Goal: Check status: Check status

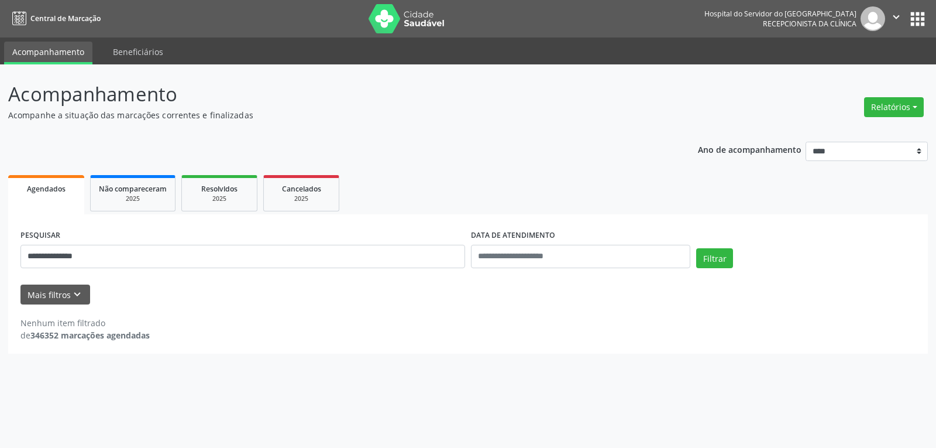
type input "**********"
click at [696, 248] on button "Filtrar" at bounding box center [714, 258] width 37 height 20
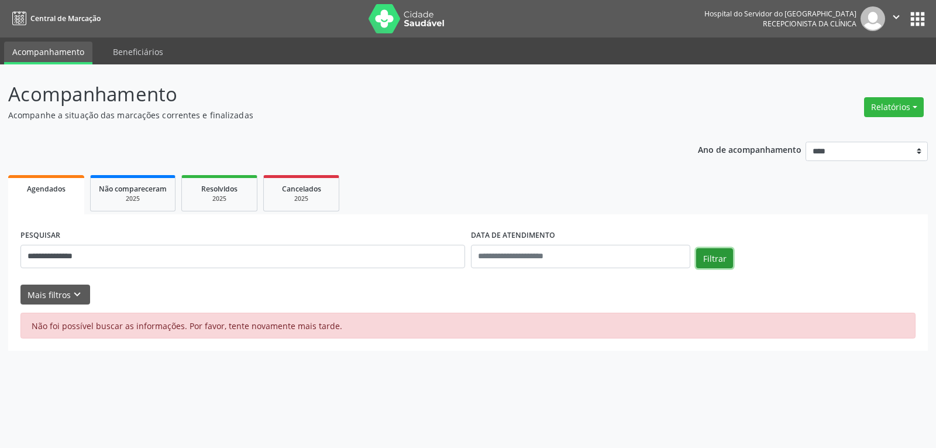
click at [710, 252] on button "Filtrar" at bounding box center [714, 258] width 37 height 20
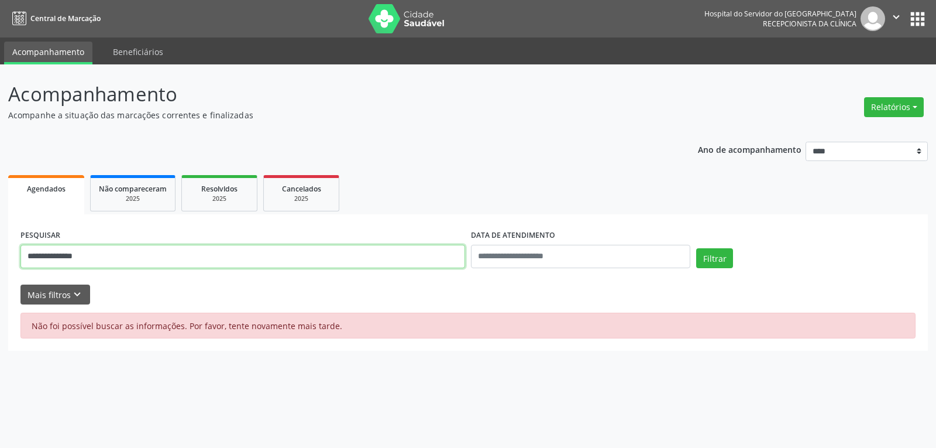
drag, startPoint x: 147, startPoint y: 253, endPoint x: 13, endPoint y: 239, distance: 134.7
click at [0, 252] on div "**********" at bounding box center [468, 255] width 936 height 383
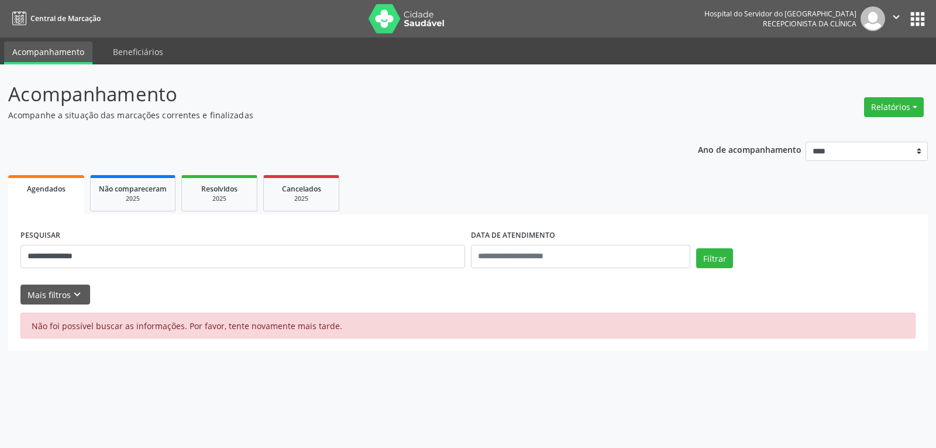
click at [406, 25] on img at bounding box center [407, 18] width 76 height 29
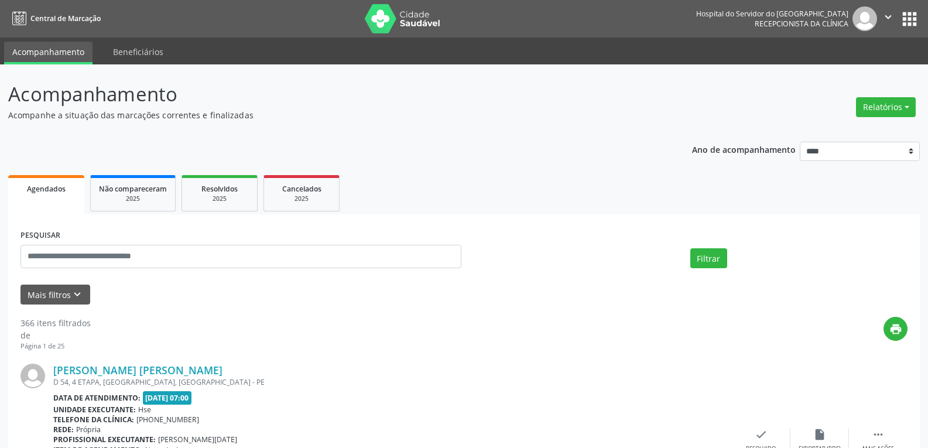
select select "*"
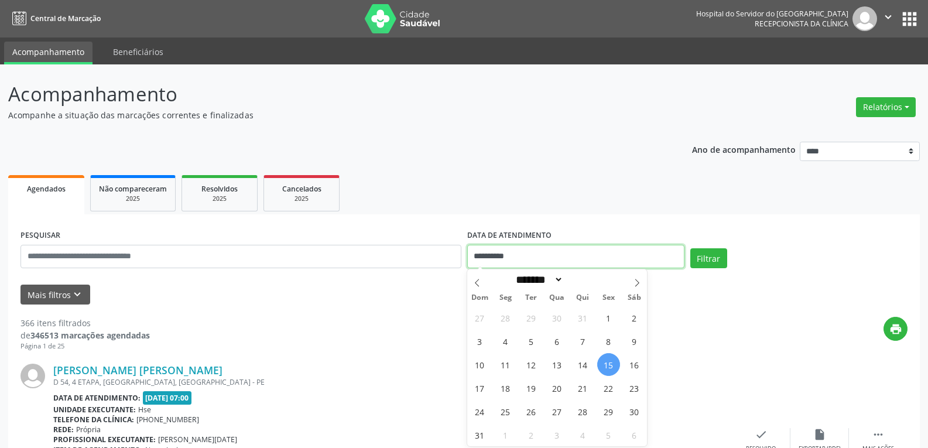
drag, startPoint x: 535, startPoint y: 252, endPoint x: 421, endPoint y: 250, distance: 113.6
click at [421, 250] on div "**********" at bounding box center [464, 251] width 892 height 50
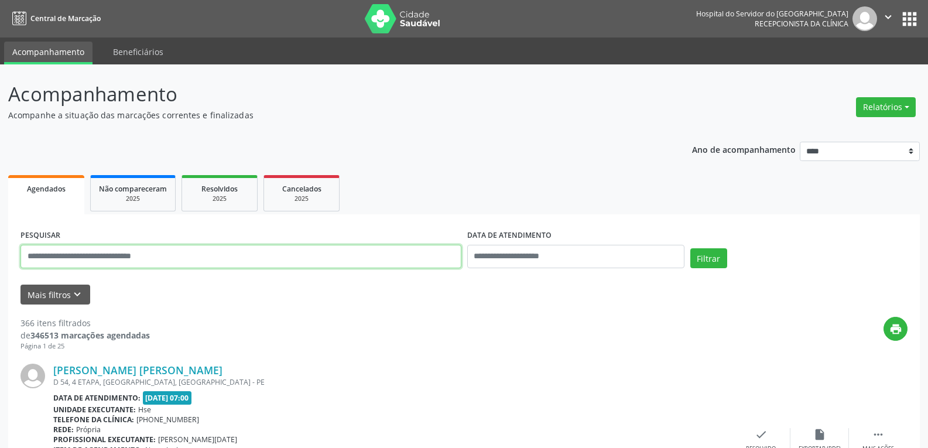
click at [414, 258] on input "text" at bounding box center [240, 256] width 441 height 23
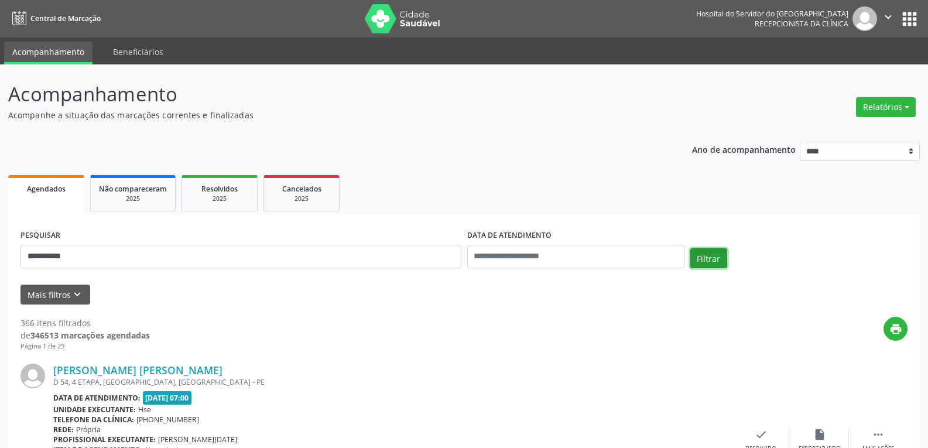
click at [715, 257] on button "Filtrar" at bounding box center [708, 258] width 37 height 20
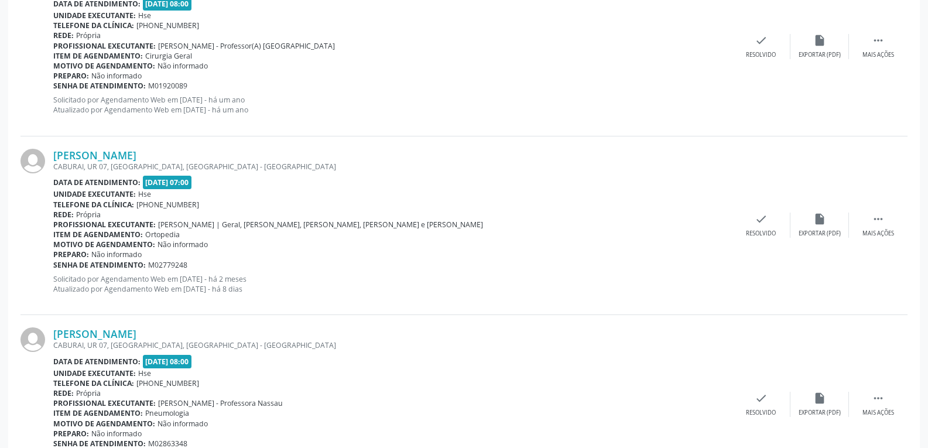
scroll to position [1353, 0]
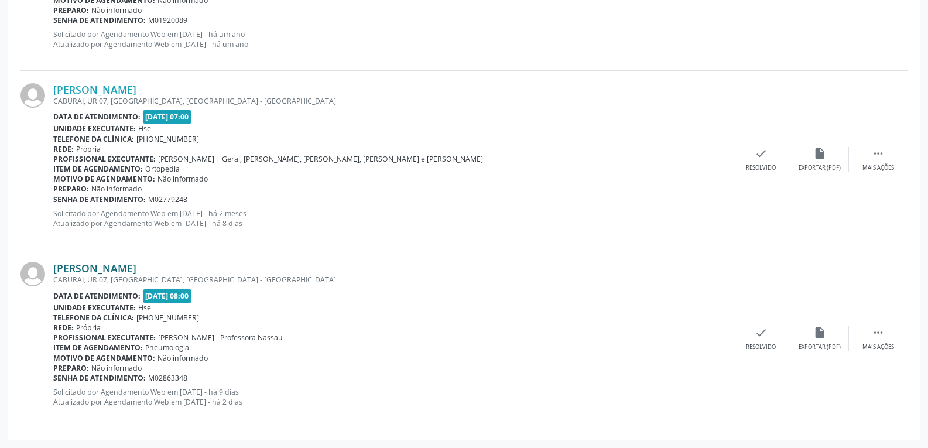
click at [126, 262] on link "Francisco Muniz de Andrade" at bounding box center [94, 268] width 83 height 13
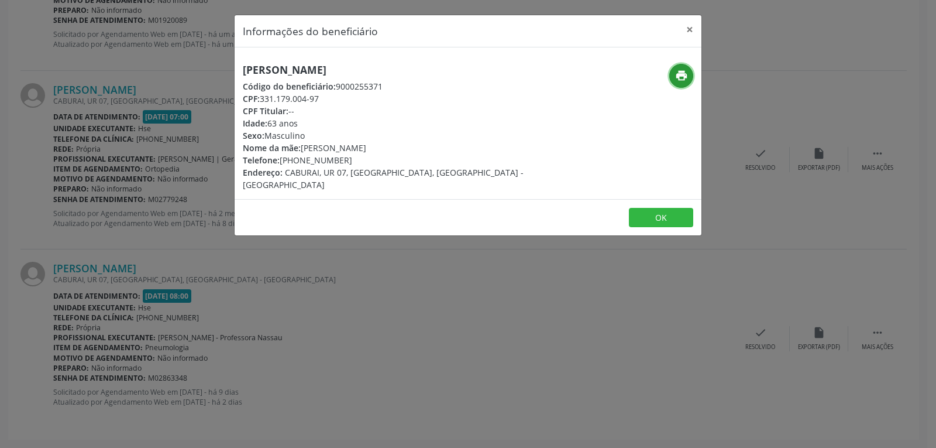
click at [679, 76] on icon "print" at bounding box center [681, 75] width 13 height 13
drag, startPoint x: 263, startPoint y: 96, endPoint x: 349, endPoint y: 96, distance: 86.6
click at [349, 96] on div "CPF: 331.179.004-97" at bounding box center [390, 98] width 295 height 12
copy div "331.179.004-97"
drag, startPoint x: 297, startPoint y: 159, endPoint x: 377, endPoint y: 159, distance: 80.2
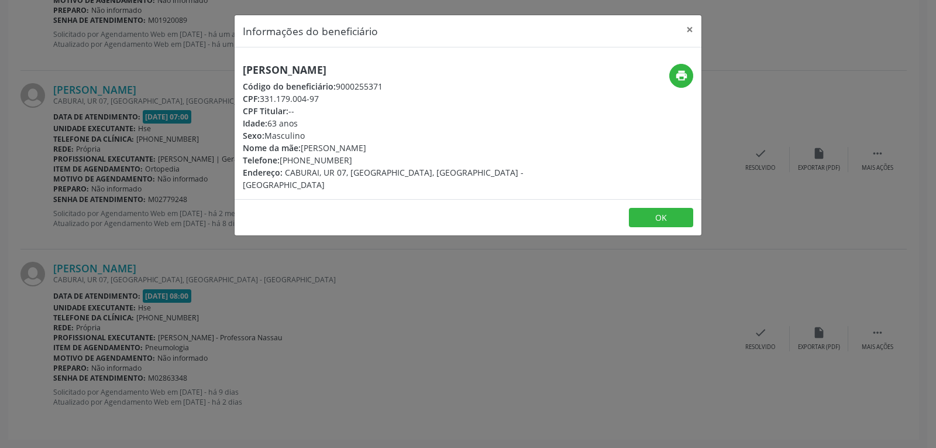
click at [377, 159] on div "Telefone: (81) 99974-8717" at bounding box center [390, 160] width 295 height 12
copy div "99974-8717"
click at [686, 28] on button "×" at bounding box center [689, 29] width 23 height 29
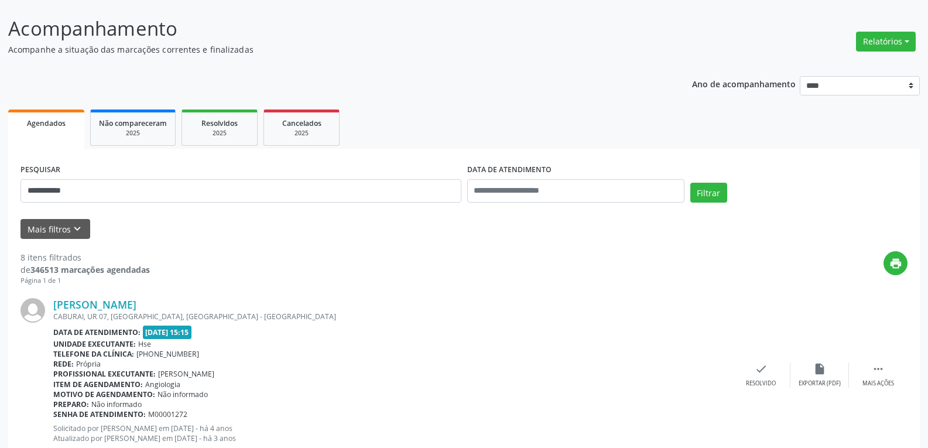
scroll to position [0, 0]
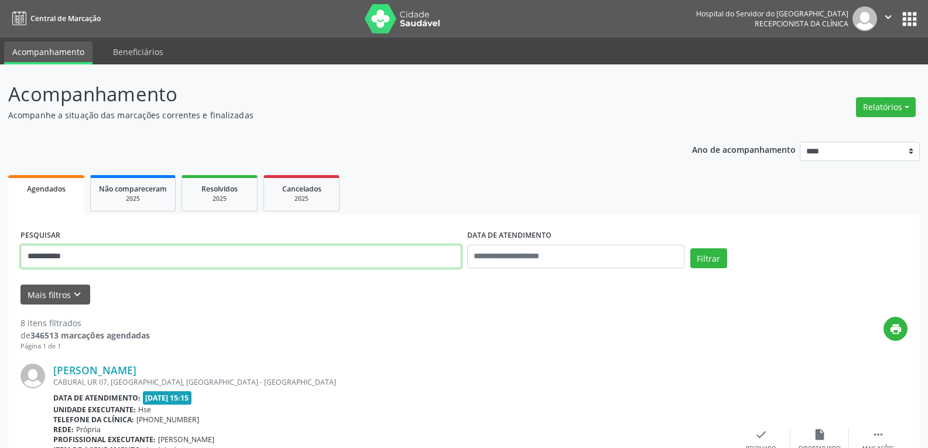
drag, startPoint x: 116, startPoint y: 262, endPoint x: 0, endPoint y: 240, distance: 117.9
click at [690, 248] on button "Filtrar" at bounding box center [708, 258] width 37 height 20
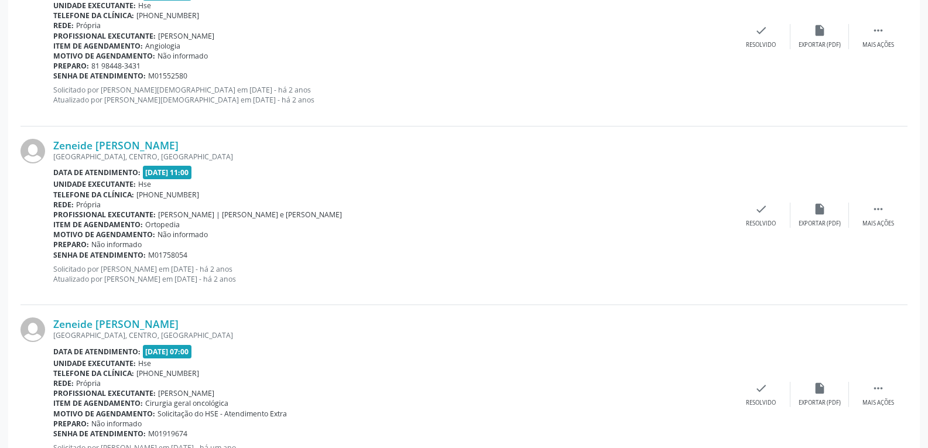
scroll to position [1288, 0]
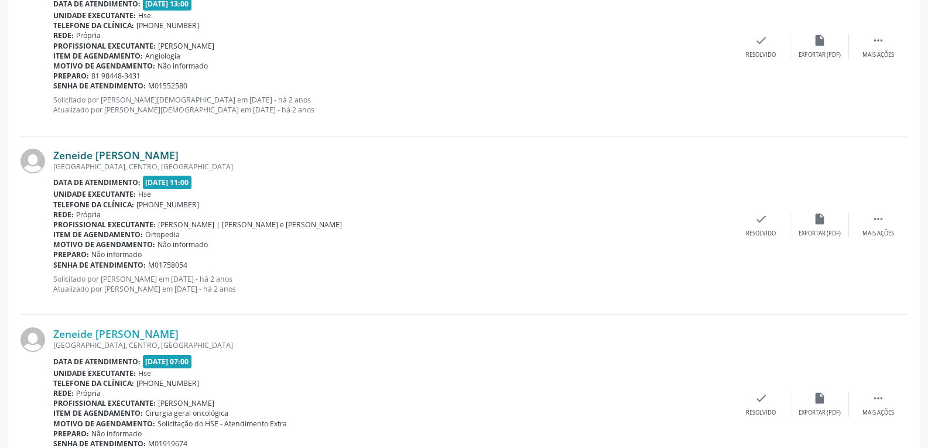
click at [100, 157] on link "Zeneide Maria da Silva Arauj" at bounding box center [115, 155] width 125 height 13
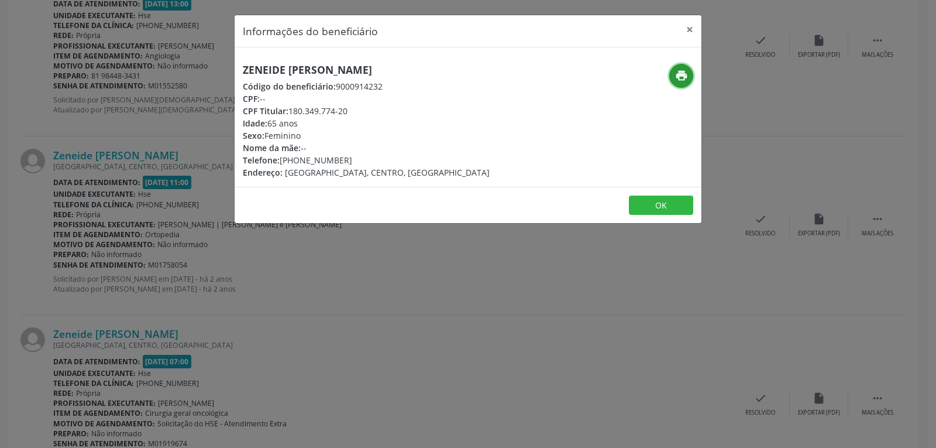
click at [681, 73] on icon "print" at bounding box center [681, 75] width 13 height 13
drag, startPoint x: 289, startPoint y: 110, endPoint x: 391, endPoint y: 110, distance: 102.4
click at [391, 110] on div "CPF Titular: 180.349.774-20" at bounding box center [366, 111] width 247 height 12
copy div "180.349.774-20"
drag, startPoint x: 298, startPoint y: 159, endPoint x: 379, endPoint y: 159, distance: 80.8
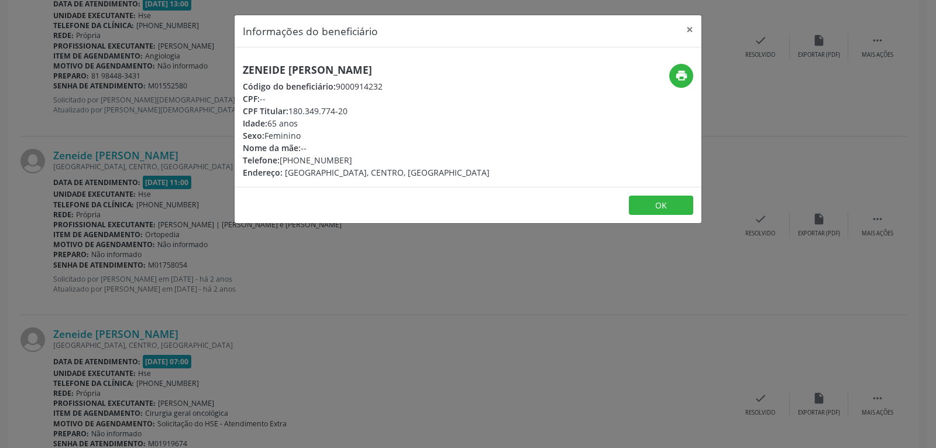
click at [379, 159] on div "Telefone: (81) 98448-3431" at bounding box center [366, 160] width 247 height 12
copy div "98448-3431"
click at [673, 71] on button "print" at bounding box center [682, 76] width 24 height 24
click at [689, 29] on button "×" at bounding box center [689, 29] width 23 height 29
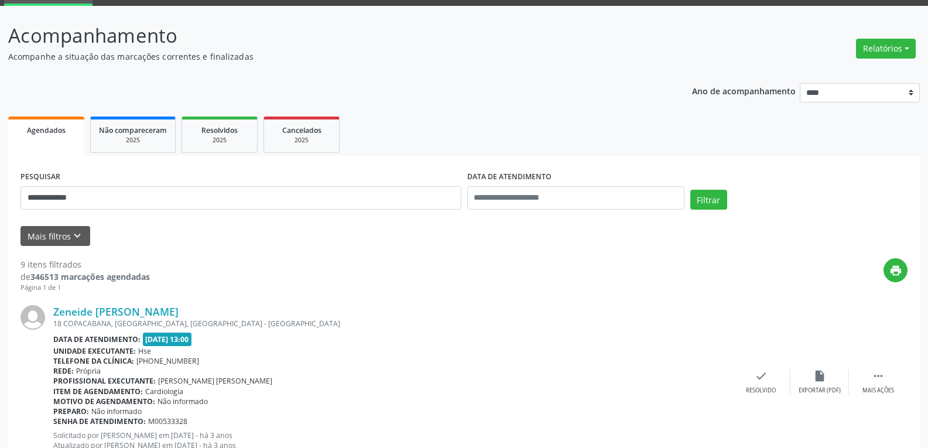
scroll to position [0, 0]
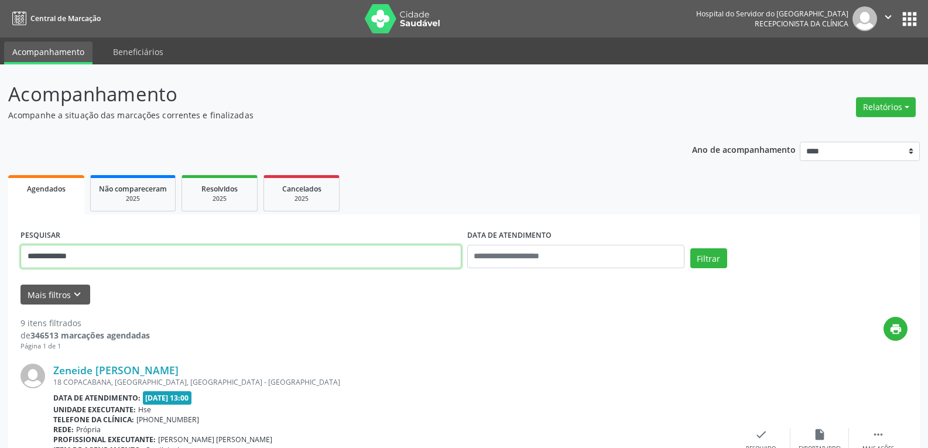
drag, startPoint x: 106, startPoint y: 254, endPoint x: 0, endPoint y: 256, distance: 106.0
click at [690, 248] on button "Filtrar" at bounding box center [708, 258] width 37 height 20
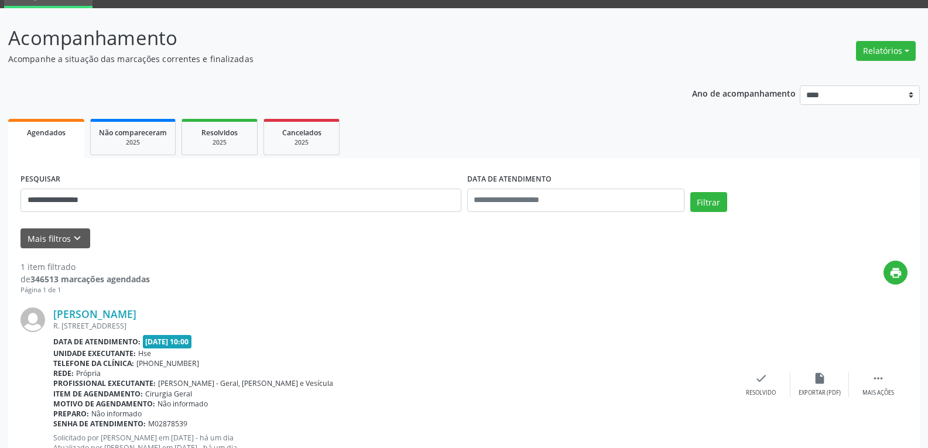
scroll to position [102, 0]
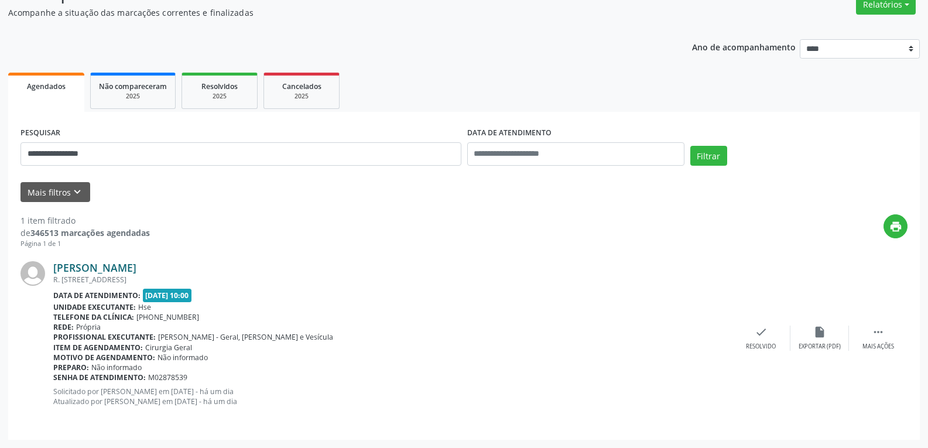
click at [135, 272] on link "Severino Zeferino Vilar" at bounding box center [94, 267] width 83 height 13
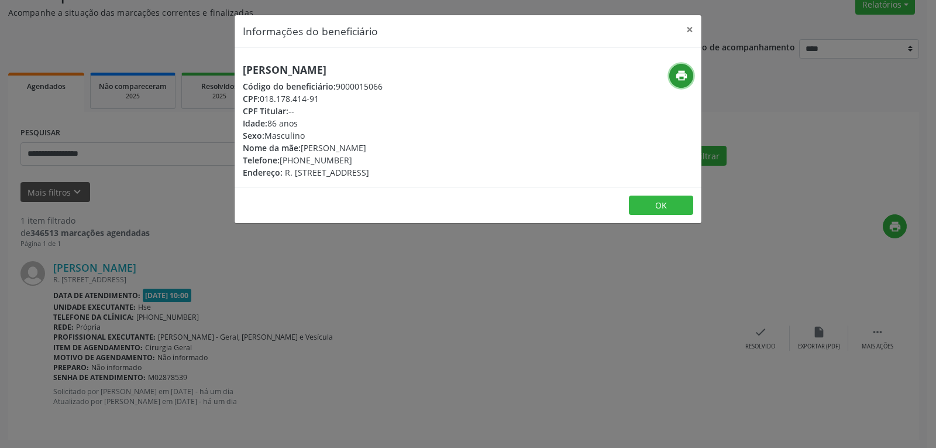
click at [681, 77] on icon "print" at bounding box center [681, 75] width 13 height 13
drag, startPoint x: 260, startPoint y: 98, endPoint x: 392, endPoint y: 107, distance: 132.0
click at [383, 107] on div "Severino Zeferino Vilar Código do beneficiário: 9000015066 CPF: 018.178.414-91 …" at bounding box center [313, 121] width 140 height 115
click at [383, 107] on div "CPF Titular: --" at bounding box center [313, 111] width 140 height 12
drag, startPoint x: 263, startPoint y: 96, endPoint x: 394, endPoint y: 95, distance: 131.7
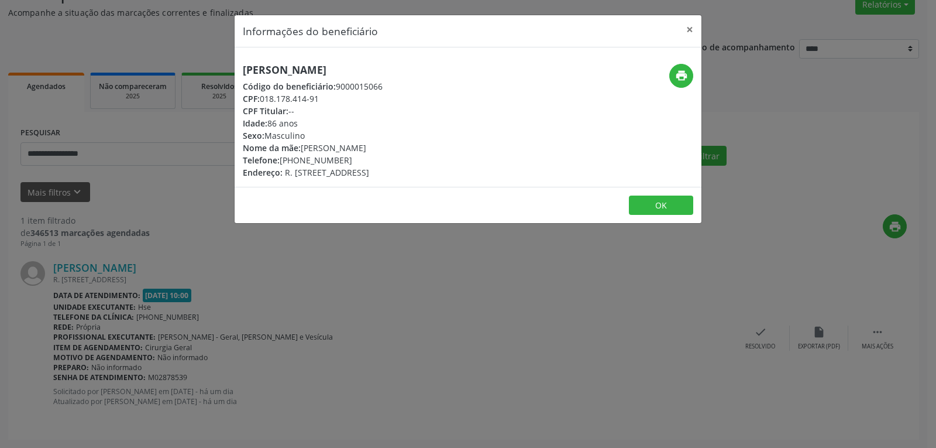
click at [383, 95] on div "CPF: 018.178.414-91" at bounding box center [313, 98] width 140 height 12
copy div "018.178.414-91"
drag, startPoint x: 297, startPoint y: 160, endPoint x: 397, endPoint y: 158, distance: 100.7
click at [383, 158] on div "Telefone: (81) 99181-2562" at bounding box center [313, 160] width 140 height 12
copy div "99181-2562"
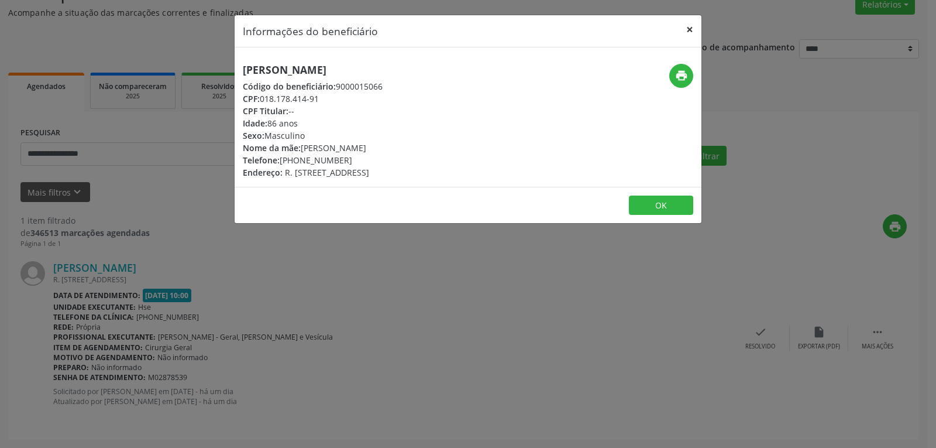
drag, startPoint x: 691, startPoint y: 25, endPoint x: 654, endPoint y: 2, distance: 43.6
click at [691, 25] on button "×" at bounding box center [689, 29] width 23 height 29
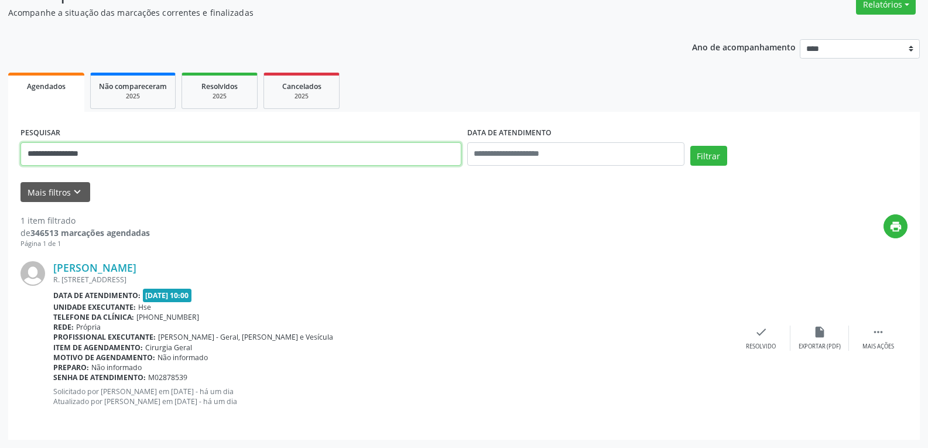
drag, startPoint x: 123, startPoint y: 156, endPoint x: 0, endPoint y: 155, distance: 123.5
click at [0, 155] on div "**********" at bounding box center [464, 205] width 928 height 486
click at [690, 146] on button "Filtrar" at bounding box center [708, 156] width 37 height 20
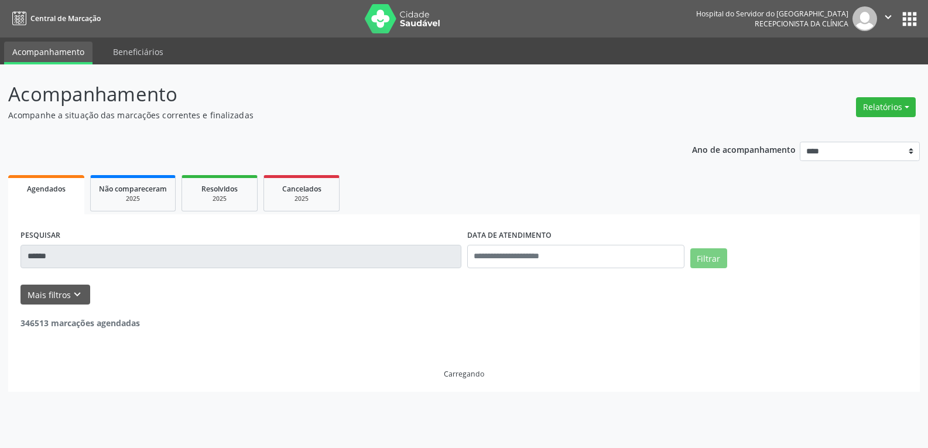
scroll to position [0, 0]
click at [63, 257] on input "******" at bounding box center [242, 256] width 445 height 23
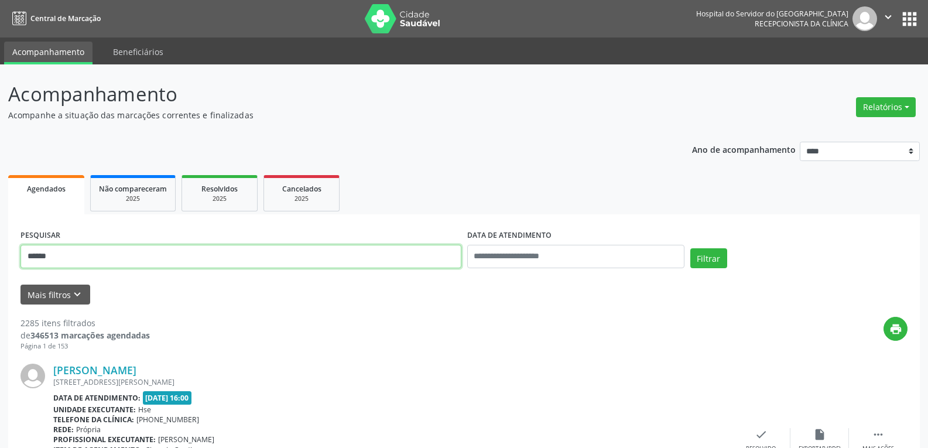
click at [62, 257] on input "******" at bounding box center [240, 256] width 441 height 23
click at [62, 256] on input "******" at bounding box center [240, 256] width 441 height 23
click at [107, 261] on input "**********" at bounding box center [240, 256] width 441 height 23
click at [690, 248] on button "Filtrar" at bounding box center [708, 258] width 37 height 20
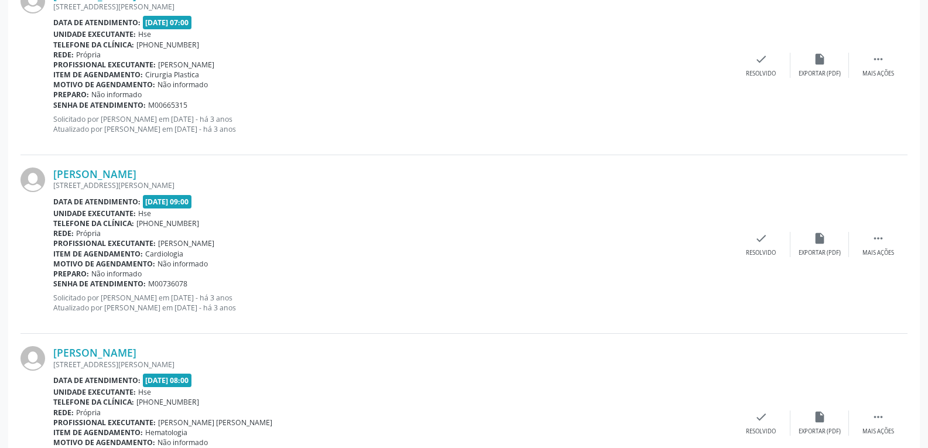
scroll to position [2638, 0]
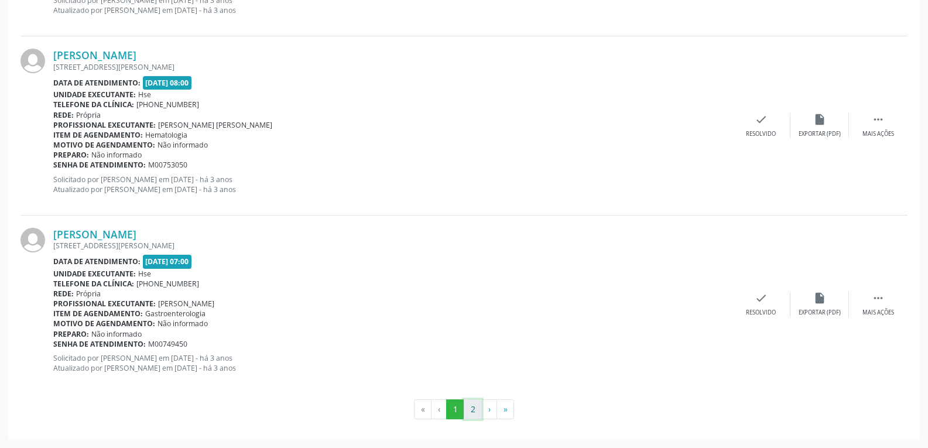
click at [472, 410] on button "2" at bounding box center [473, 409] width 18 height 20
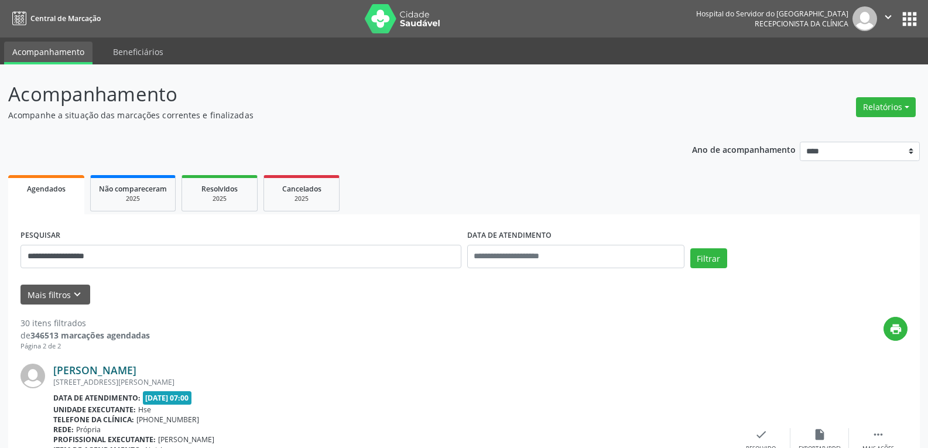
click at [102, 370] on link "Jose Armando Ferraz" at bounding box center [94, 369] width 83 height 13
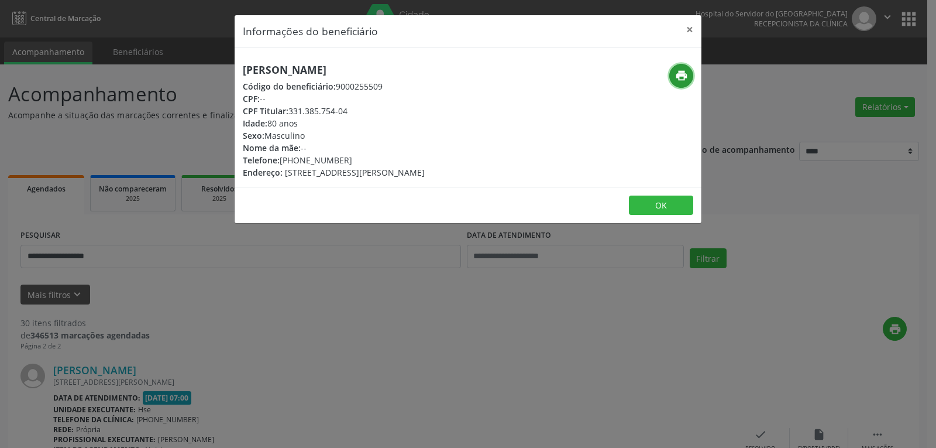
click at [678, 78] on icon "print" at bounding box center [681, 75] width 13 height 13
click at [686, 22] on button "×" at bounding box center [689, 29] width 23 height 29
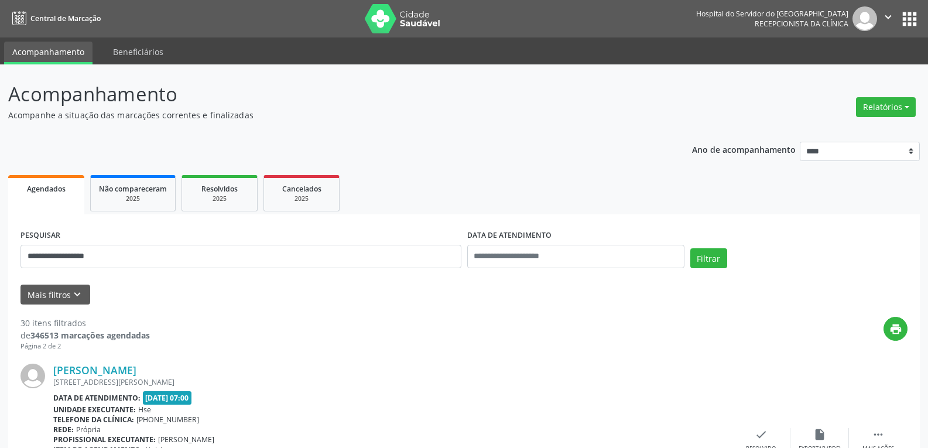
click at [355, 179] on ul "Agendados Não compareceram 2025 Resolvidos 2025 Cancelados 2025" at bounding box center [463, 193] width 911 height 42
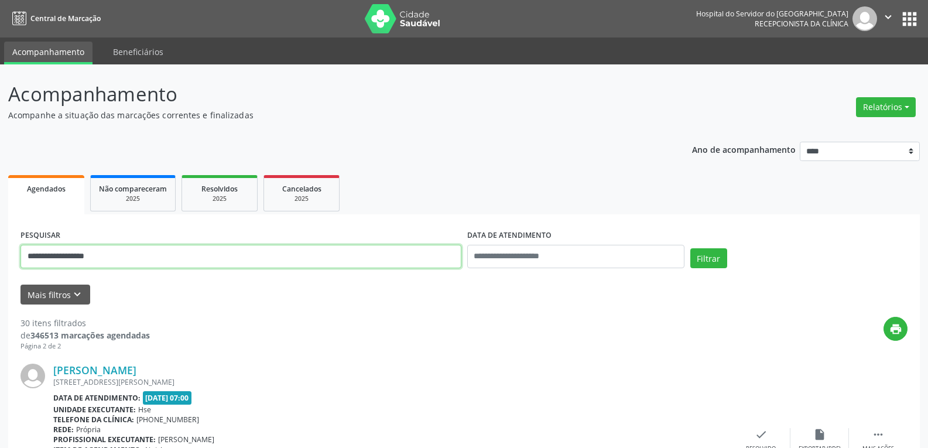
drag, startPoint x: 129, startPoint y: 256, endPoint x: 0, endPoint y: 210, distance: 136.8
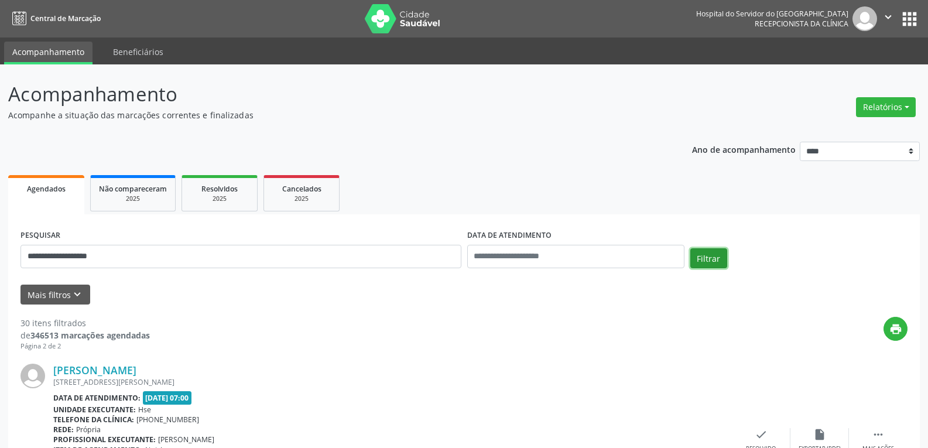
click at [698, 250] on button "Filtrar" at bounding box center [708, 258] width 37 height 20
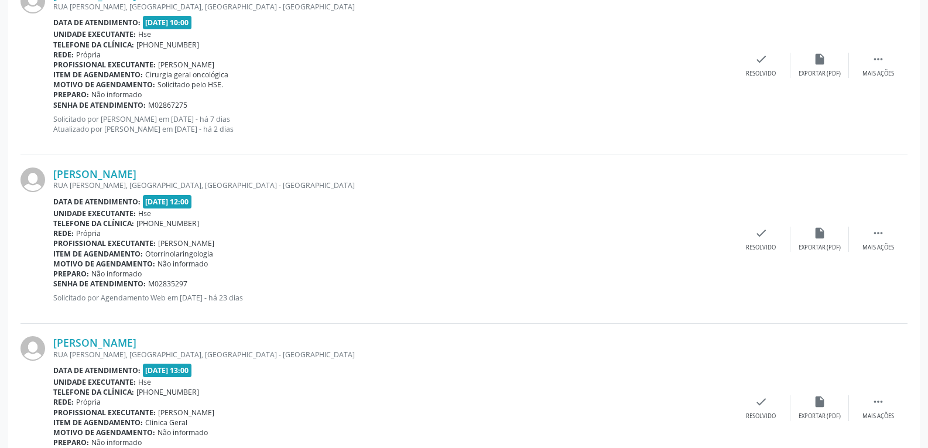
scroll to position [2574, 0]
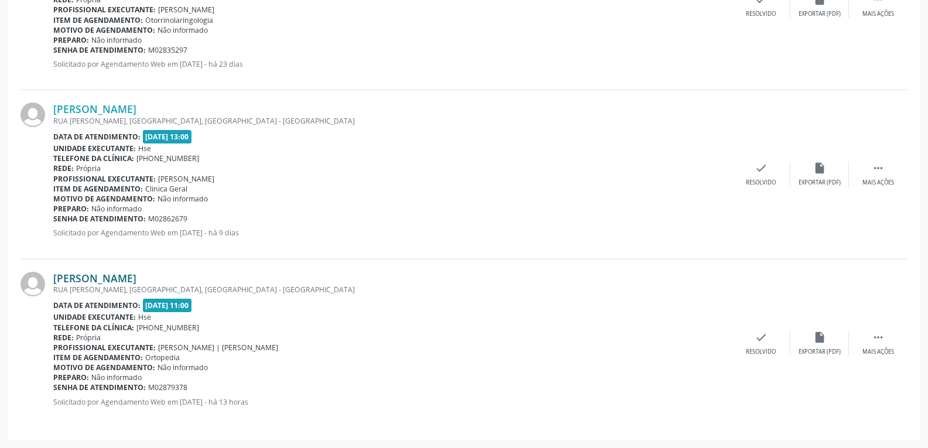
click at [122, 274] on link "Vera Maria de Lucena Cavalcanti" at bounding box center [94, 278] width 83 height 13
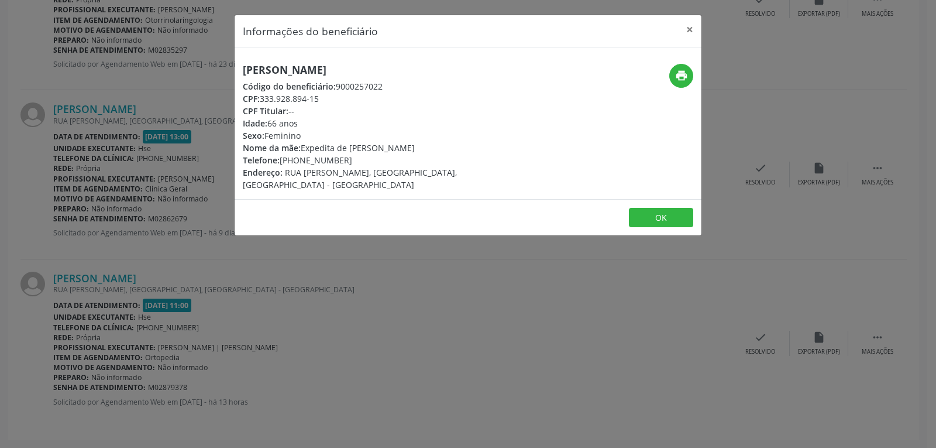
click at [694, 73] on div "print" at bounding box center [624, 127] width 156 height 127
click at [681, 73] on icon "print" at bounding box center [681, 75] width 13 height 13
drag, startPoint x: 260, startPoint y: 99, endPoint x: 370, endPoint y: 93, distance: 109.6
click at [370, 93] on div "CPF: 333.928.894-15" at bounding box center [390, 98] width 295 height 12
copy div "333.928.894-15"
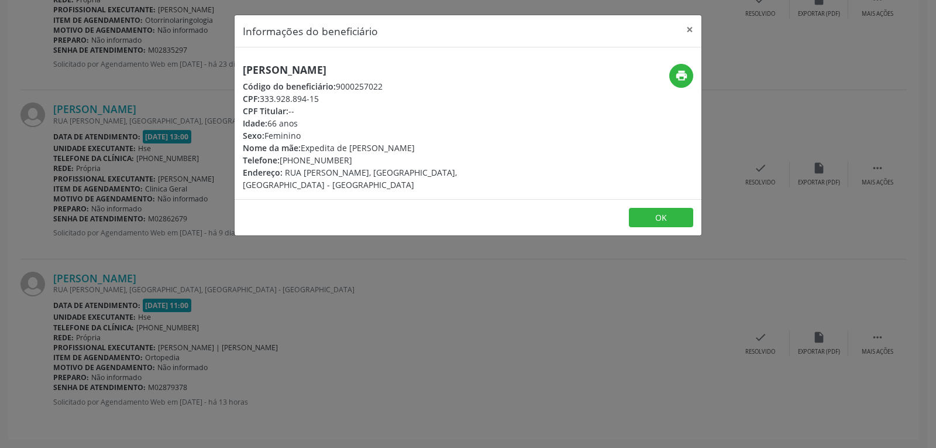
drag, startPoint x: 297, startPoint y: 160, endPoint x: 389, endPoint y: 156, distance: 92.6
click at [389, 156] on div "Telefone: (81) 99439-3002" at bounding box center [390, 160] width 295 height 12
copy div "99439-3002"
click at [688, 25] on button "×" at bounding box center [689, 29] width 23 height 29
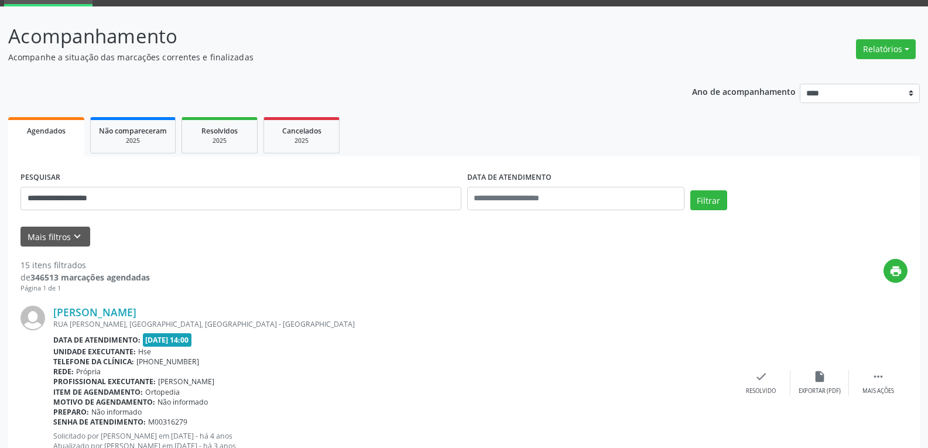
scroll to position [0, 0]
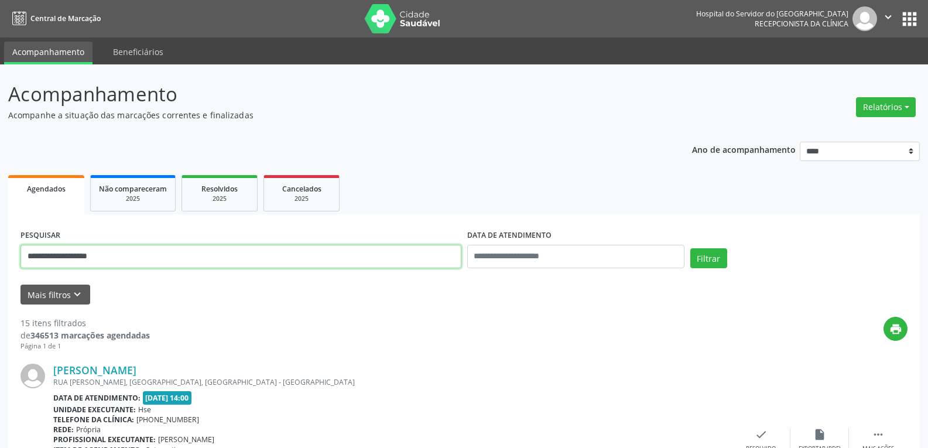
drag, startPoint x: 139, startPoint y: 254, endPoint x: 0, endPoint y: 269, distance: 139.5
click at [690, 248] on button "Filtrar" at bounding box center [708, 258] width 37 height 20
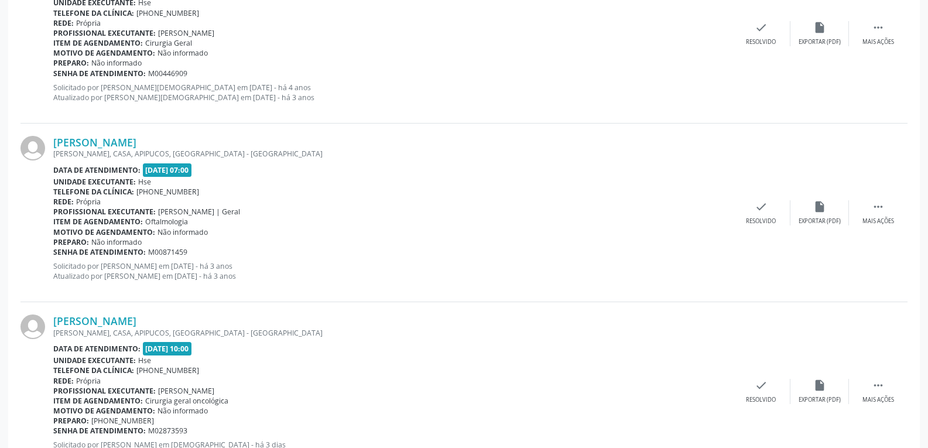
scroll to position [638, 0]
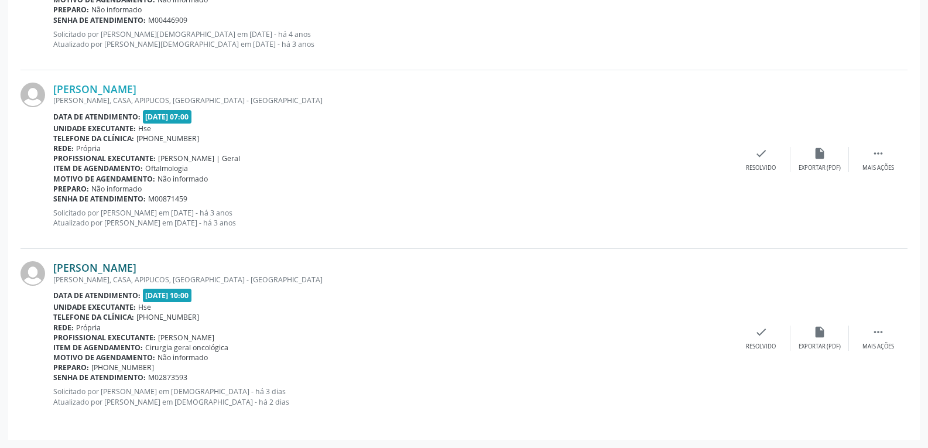
click at [107, 270] on link "Jose Garcia da Silva Filho" at bounding box center [94, 267] width 83 height 13
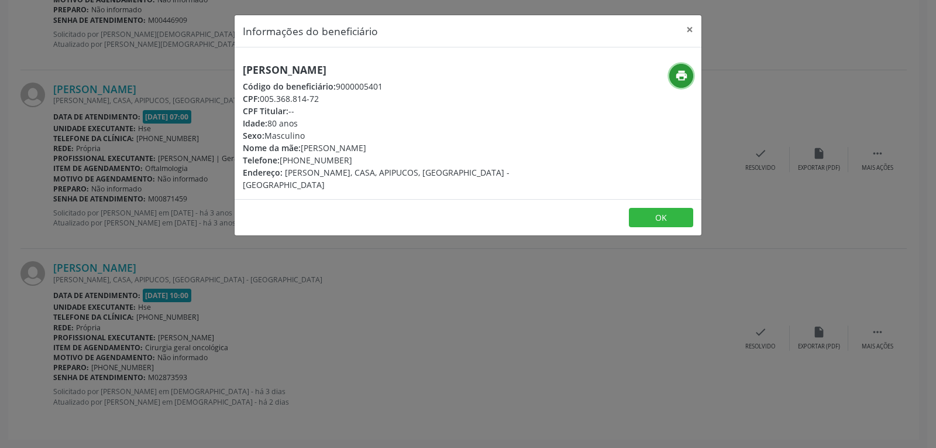
click at [684, 69] on icon "print" at bounding box center [681, 75] width 13 height 13
drag, startPoint x: 262, startPoint y: 95, endPoint x: 394, endPoint y: 95, distance: 132.3
click at [394, 95] on div "CPF: 005.368.814-72" at bounding box center [390, 98] width 295 height 12
copy div "005.368.814-72"
drag, startPoint x: 298, startPoint y: 159, endPoint x: 382, endPoint y: 159, distance: 83.7
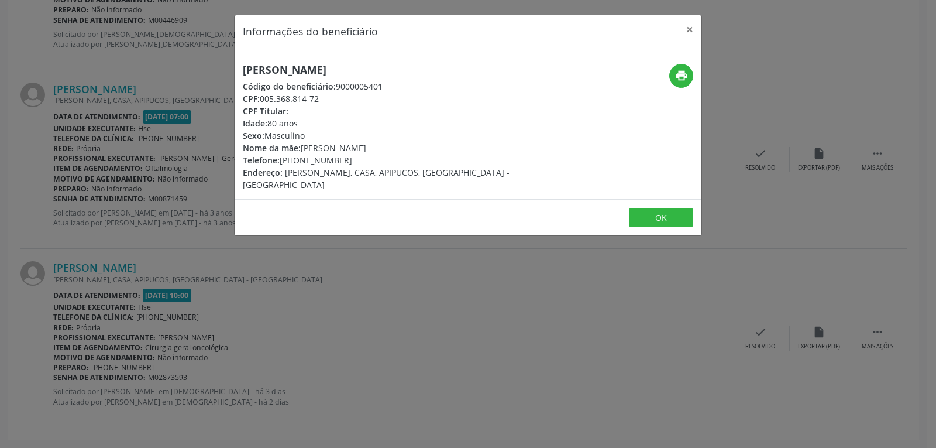
click at [382, 159] on div "Telefone: (81) 98804-1617" at bounding box center [390, 160] width 295 height 12
copy div "98804-1617"
click at [686, 32] on button "×" at bounding box center [689, 29] width 23 height 29
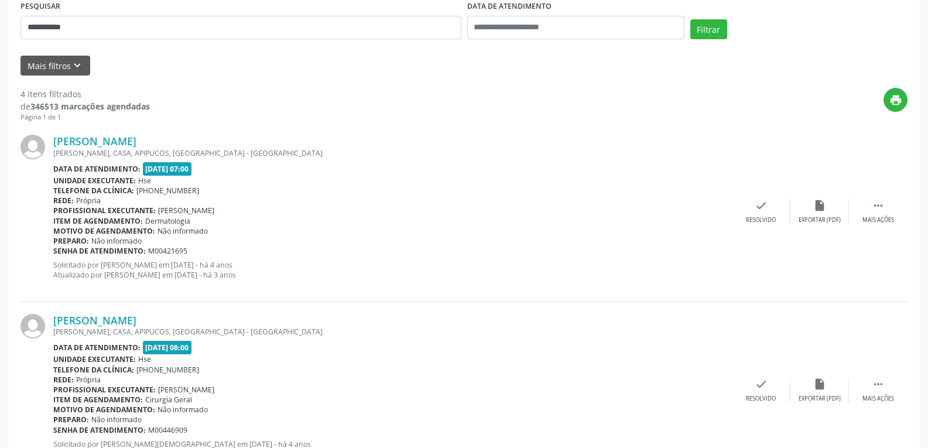
scroll to position [0, 0]
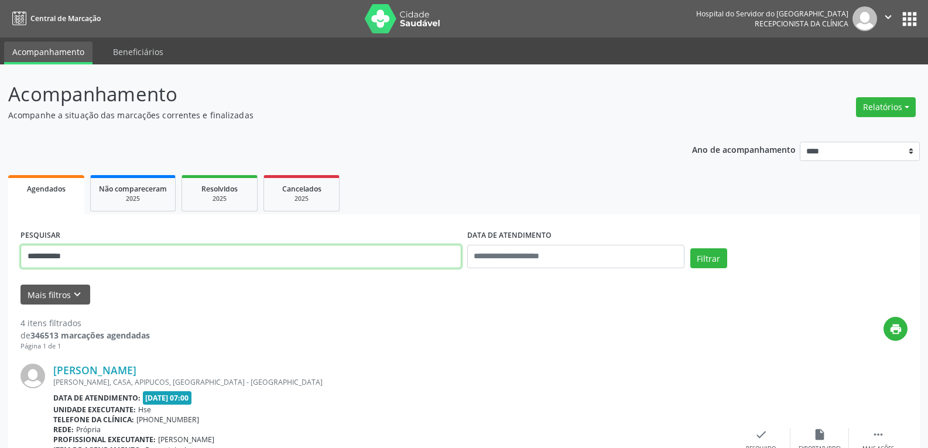
drag, startPoint x: 102, startPoint y: 254, endPoint x: 0, endPoint y: 250, distance: 102.5
click at [690, 248] on button "Filtrar" at bounding box center [708, 258] width 37 height 20
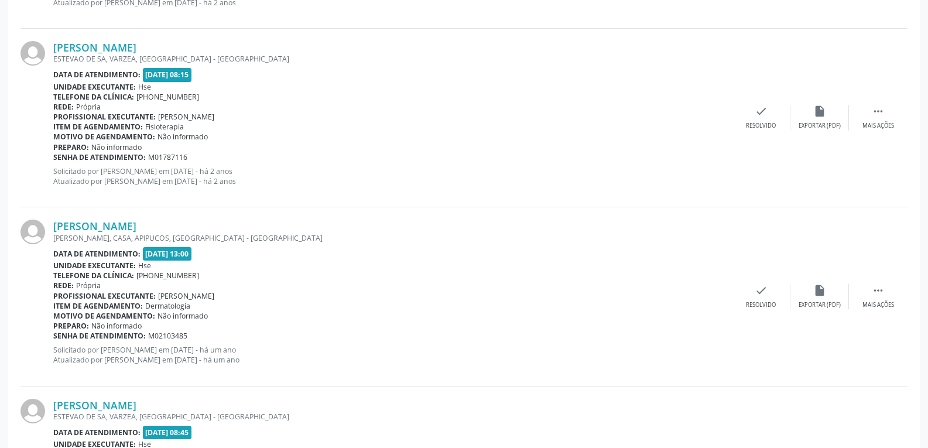
scroll to position [2247, 0]
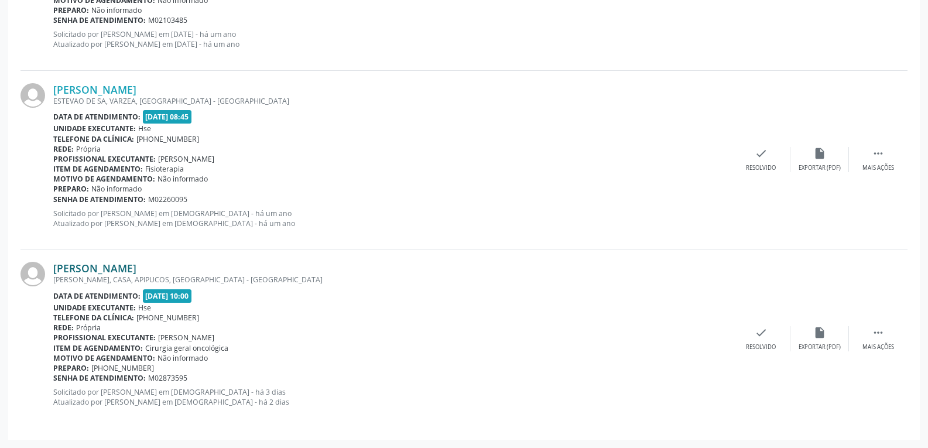
click at [96, 270] on link "Graciete Galdino da Silva" at bounding box center [94, 268] width 83 height 13
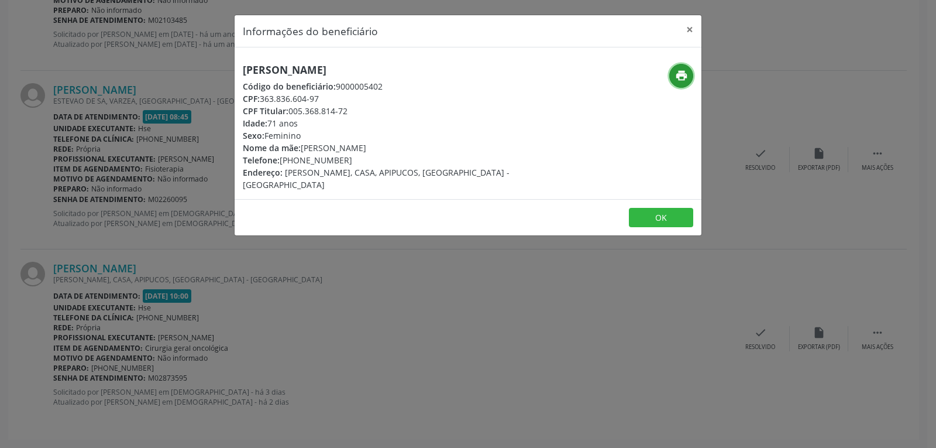
click at [672, 75] on button "print" at bounding box center [682, 76] width 24 height 24
drag, startPoint x: 289, startPoint y: 107, endPoint x: 392, endPoint y: 107, distance: 103.6
click at [392, 107] on div "CPF Titular: 005.368.814-72" at bounding box center [390, 111] width 295 height 12
click at [691, 28] on button "×" at bounding box center [689, 29] width 23 height 29
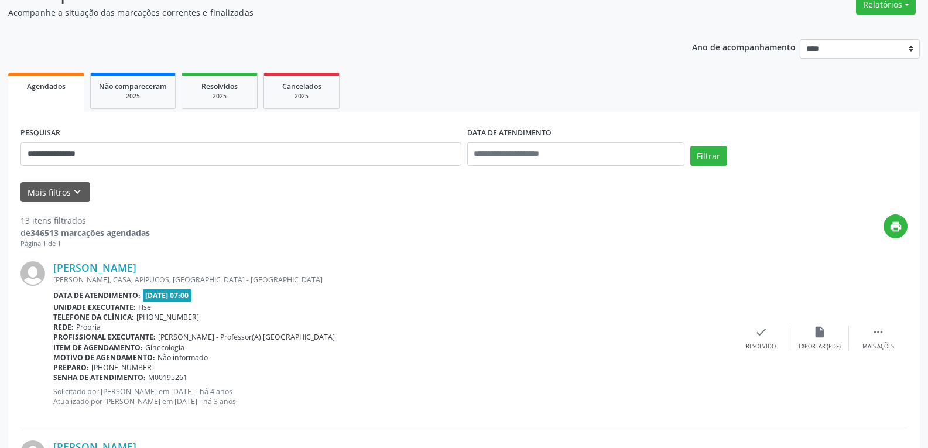
scroll to position [0, 0]
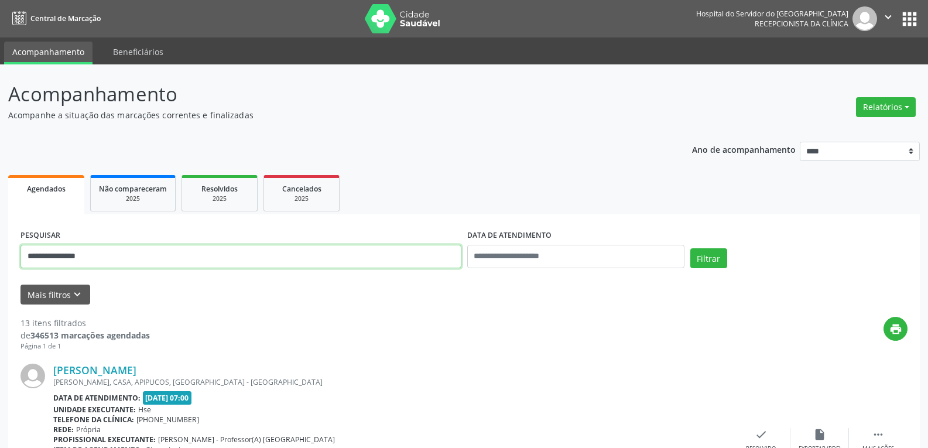
drag, startPoint x: 115, startPoint y: 249, endPoint x: 0, endPoint y: 250, distance: 114.7
paste input "**********"
click at [690, 248] on button "Filtrar" at bounding box center [708, 258] width 37 height 20
drag, startPoint x: 162, startPoint y: 260, endPoint x: 0, endPoint y: 240, distance: 163.4
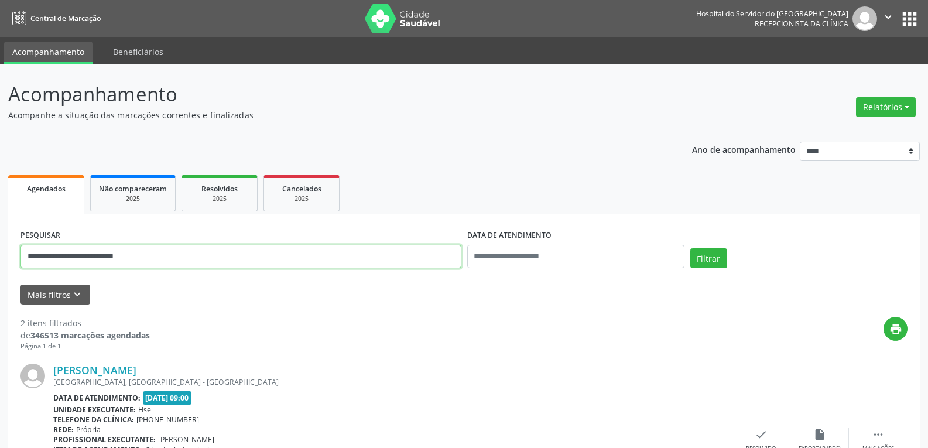
click at [0, 240] on div "**********" at bounding box center [464, 396] width 928 height 664
paste input "text"
type input "**********"
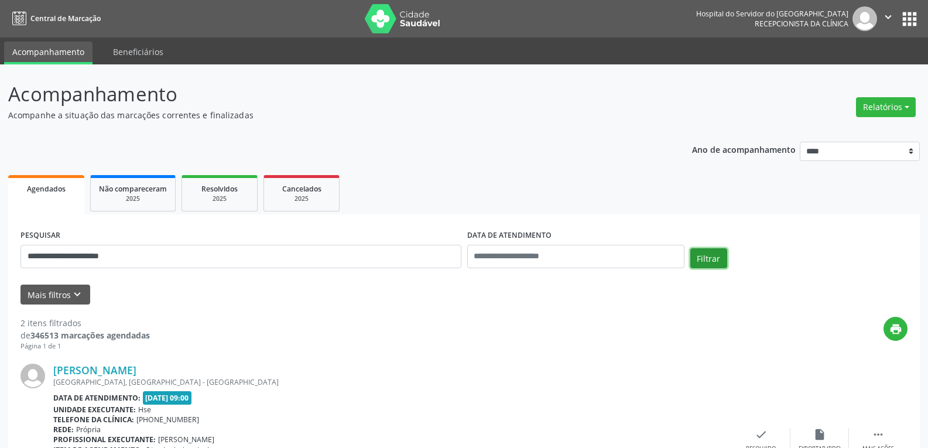
click at [694, 261] on button "Filtrar" at bounding box center [708, 258] width 37 height 20
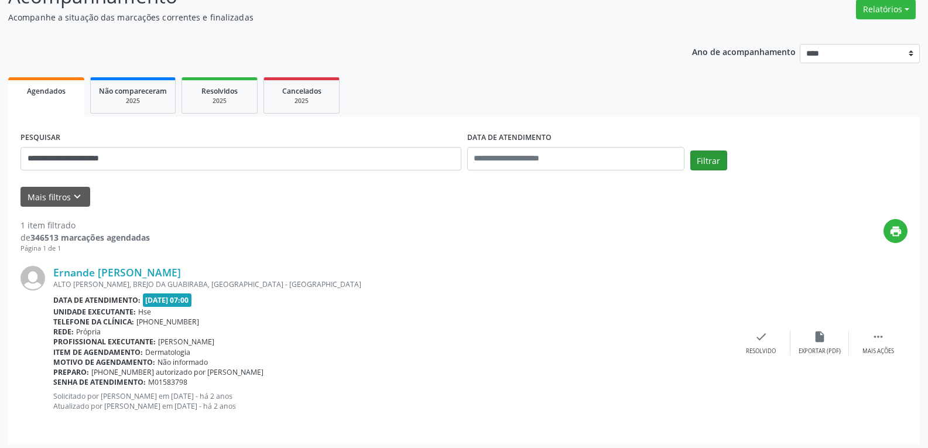
scroll to position [102, 0]
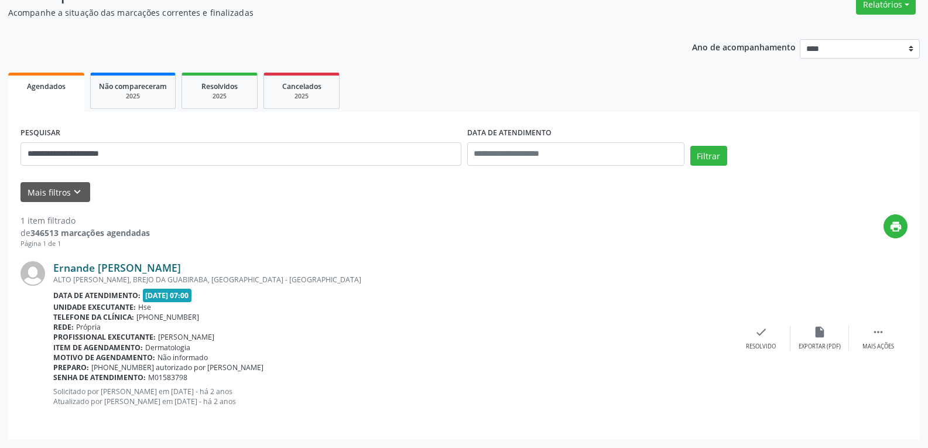
click at [97, 267] on link "Ernande Joao de Oliveira" at bounding box center [117, 267] width 128 height 13
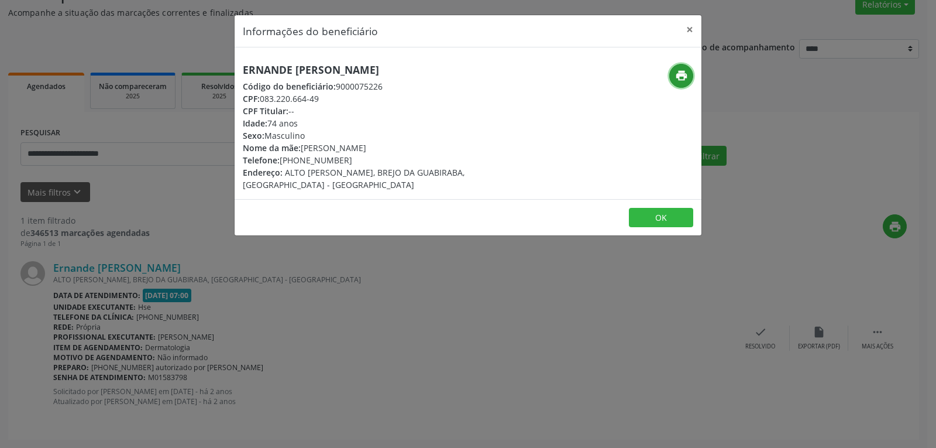
click at [677, 80] on icon "print" at bounding box center [681, 75] width 13 height 13
drag, startPoint x: 261, startPoint y: 96, endPoint x: 366, endPoint y: 96, distance: 105.3
click at [366, 96] on div "CPF: 083.220.664-49" at bounding box center [390, 98] width 295 height 12
drag, startPoint x: 296, startPoint y: 160, endPoint x: 395, endPoint y: 145, distance: 100.6
click at [395, 145] on div "Ernande Joao de Oliveira Código do beneficiário: 9000075226 CPF: 083.220.664-49…" at bounding box center [390, 127] width 295 height 127
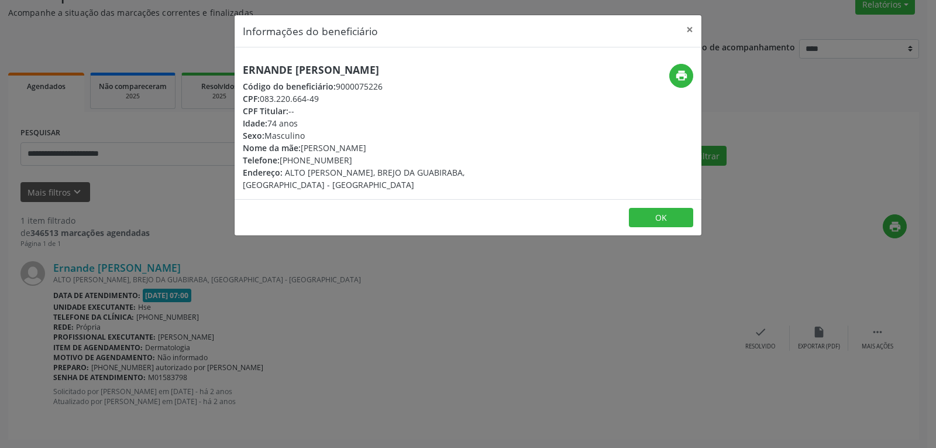
click at [396, 145] on div "Nome da mãe: Rita Maria da Conceicao" at bounding box center [390, 148] width 295 height 12
drag, startPoint x: 297, startPoint y: 159, endPoint x: 395, endPoint y: 154, distance: 97.9
click at [395, 154] on div "Telefone: (81) 98737-1119" at bounding box center [390, 160] width 295 height 12
click at [690, 30] on button "×" at bounding box center [689, 29] width 23 height 29
